Goal: Information Seeking & Learning: Check status

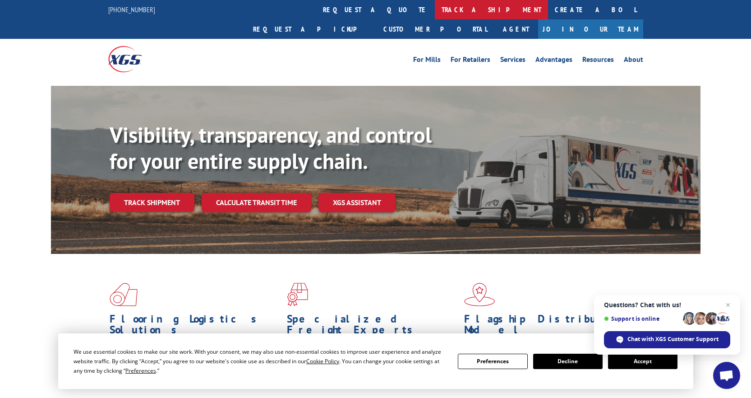
click at [435, 7] on link "track a shipment" at bounding box center [491, 9] width 113 height 19
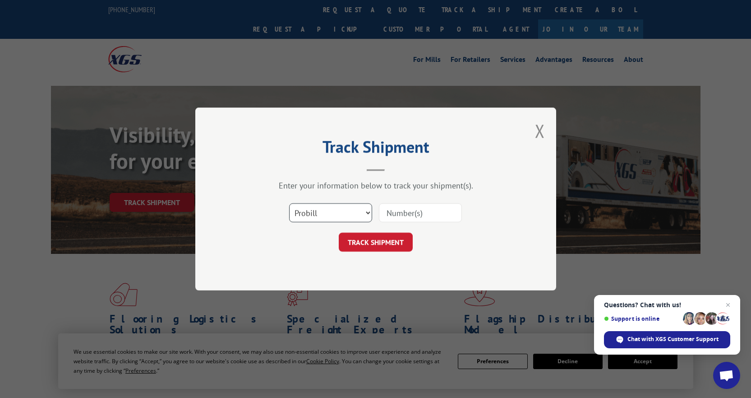
click at [348, 206] on select "Select category... Probill BOL PO" at bounding box center [330, 212] width 83 height 19
select select "bol"
click at [289, 203] on select "Select category... Probill BOL PO" at bounding box center [330, 212] width 83 height 19
click at [431, 212] on input at bounding box center [420, 212] width 83 height 19
type input "7069766"
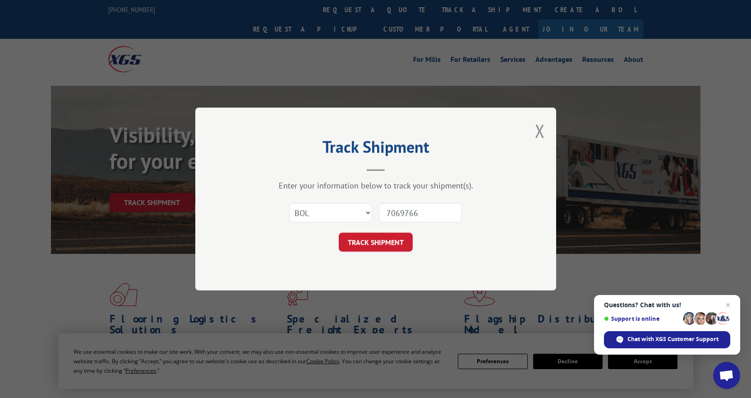
click at [339, 232] on button "TRACK SHIPMENT" at bounding box center [376, 241] width 74 height 19
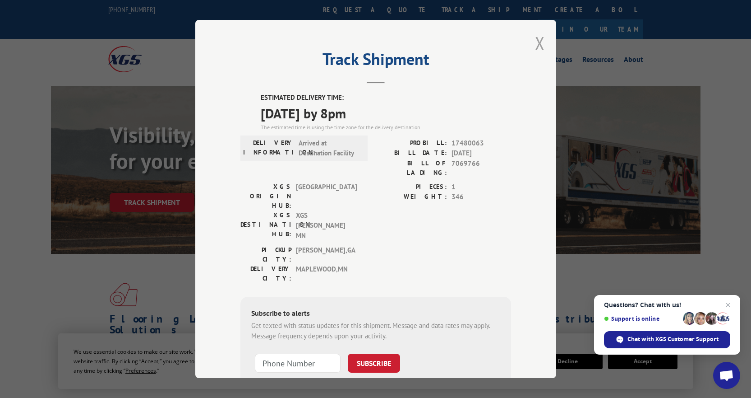
click at [538, 45] on button "Close modal" at bounding box center [540, 43] width 10 height 24
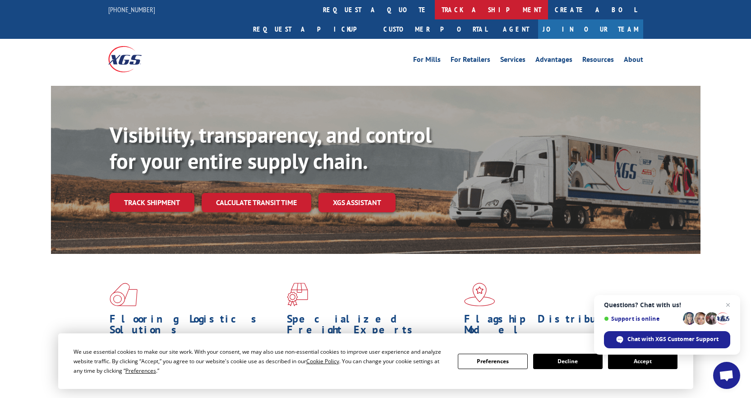
click at [435, 11] on link "track a shipment" at bounding box center [491, 9] width 113 height 19
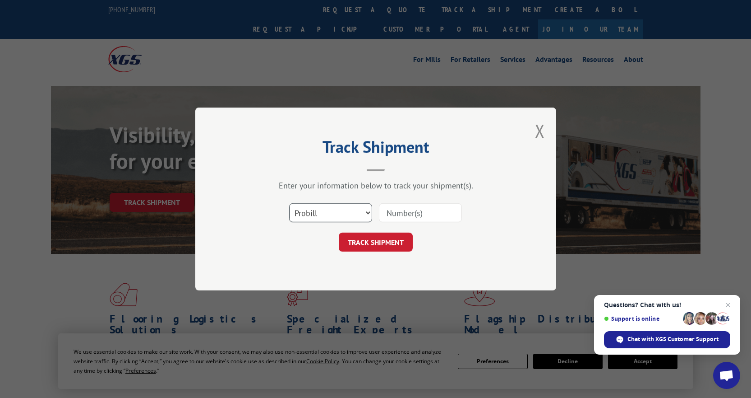
click at [333, 210] on select "Select category... Probill BOL PO" at bounding box center [330, 212] width 83 height 19
select select "bol"
click at [289, 203] on select "Select category... Probill BOL PO" at bounding box center [330, 212] width 83 height 19
click at [408, 216] on input at bounding box center [420, 212] width 83 height 19
type input "5618788"
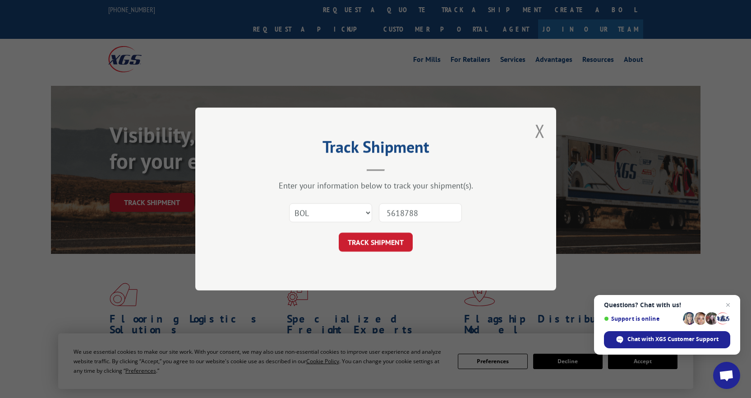
click at [339, 232] on button "TRACK SHIPMENT" at bounding box center [376, 241] width 74 height 19
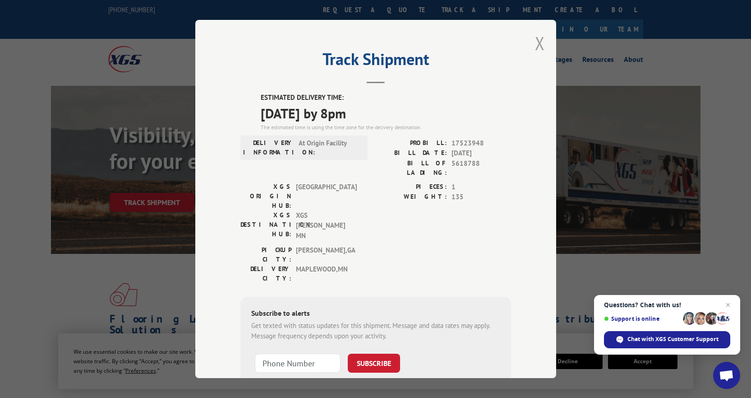
click at [535, 43] on button "Close modal" at bounding box center [540, 43] width 10 height 24
